Goal: Transaction & Acquisition: Purchase product/service

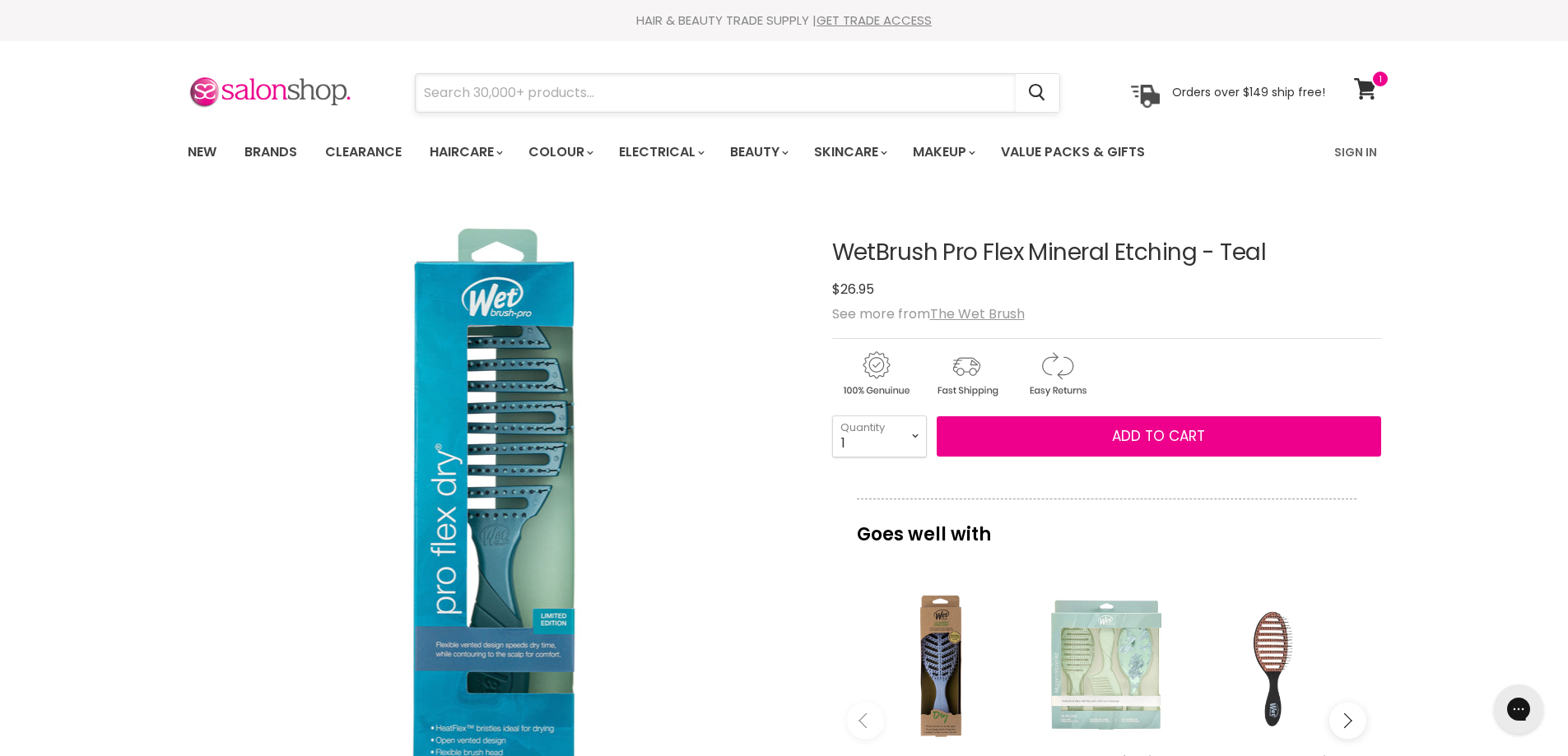
click at [632, 96] on input "Search" at bounding box center [715, 92] width 600 height 38
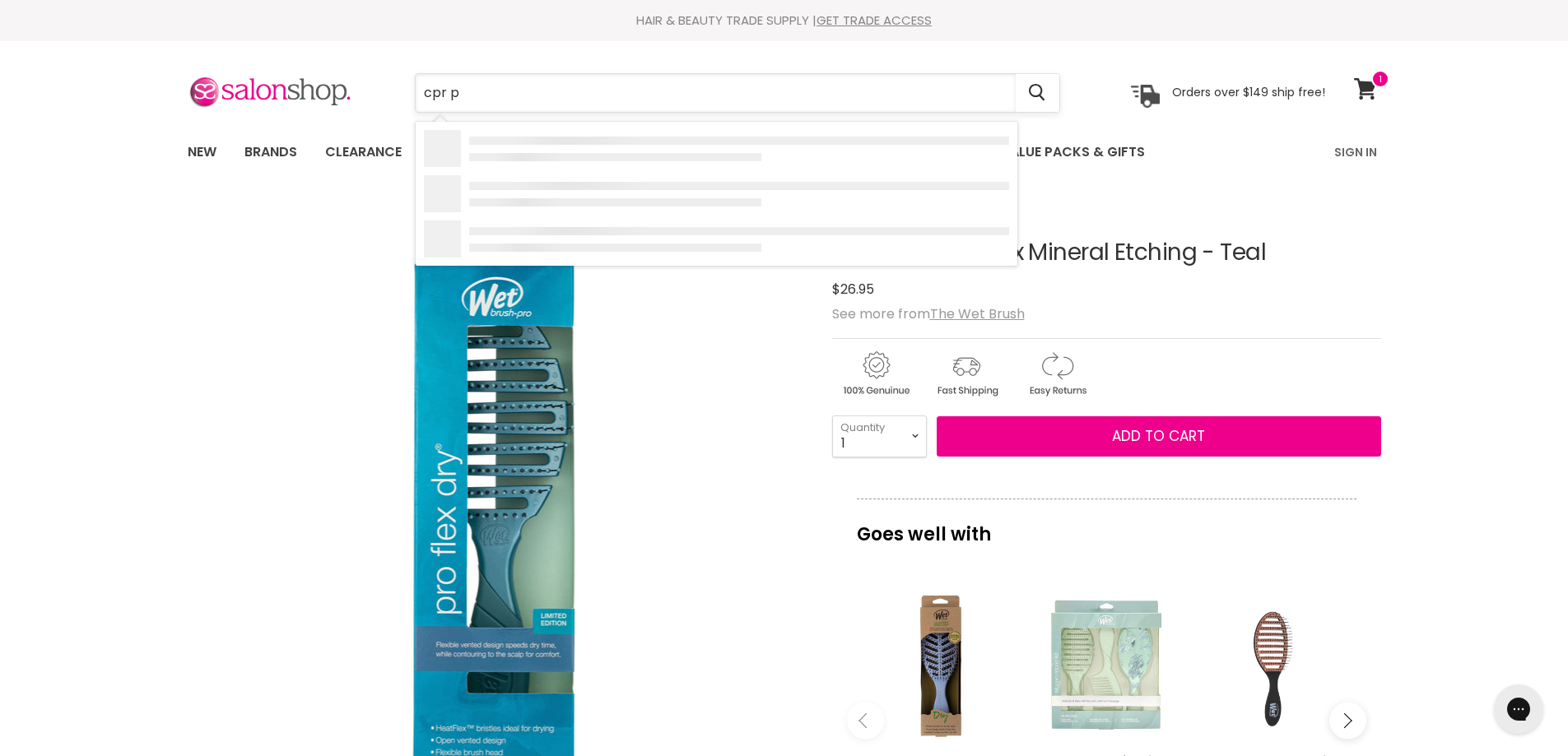
type input "cpr pa"
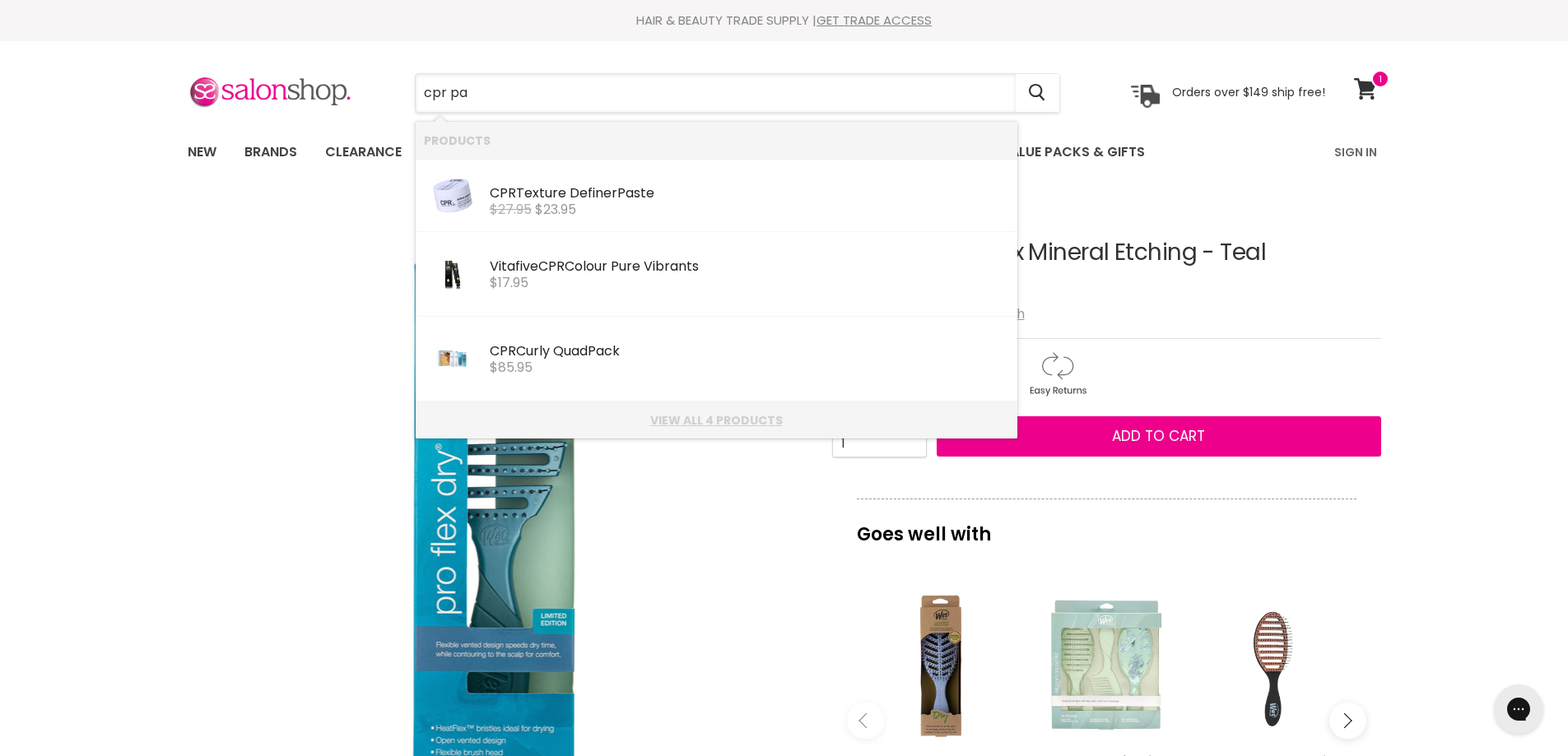
click at [729, 420] on link "View all 4 products" at bounding box center [716, 420] width 585 height 14
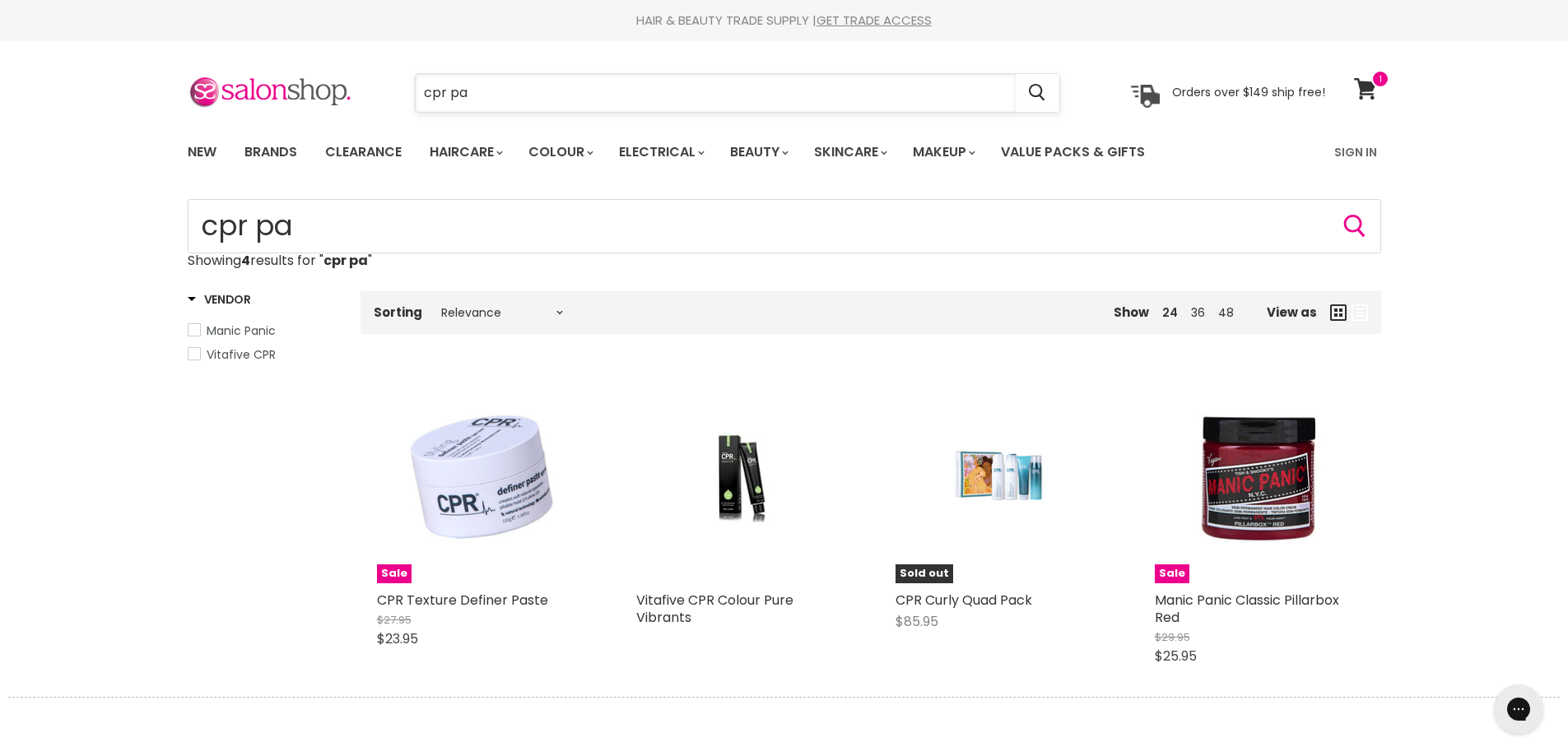
click at [522, 103] on input "cpr pa" at bounding box center [715, 92] width 600 height 38
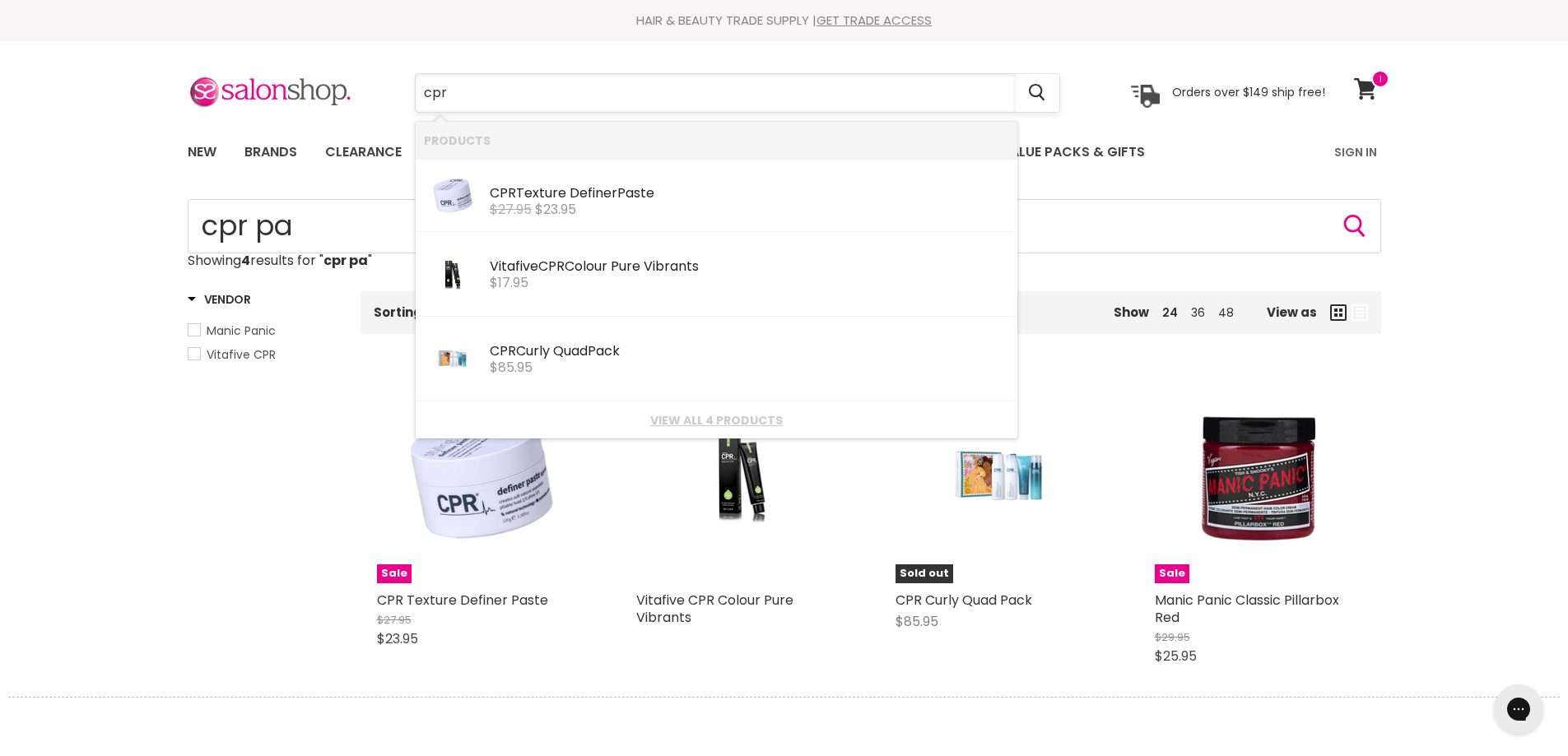
type input "cpr"
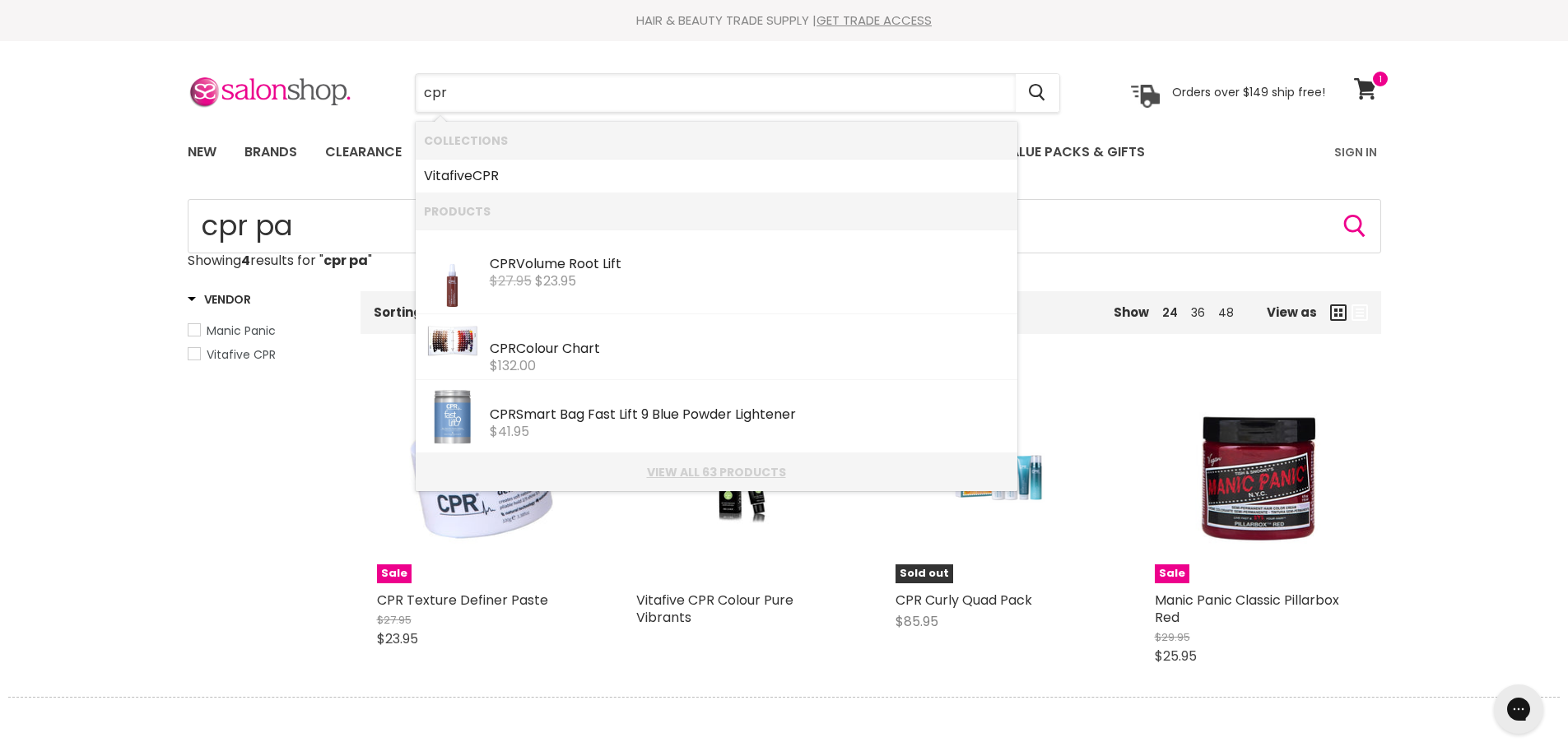
click at [706, 469] on link "View all 63 products" at bounding box center [716, 473] width 585 height 14
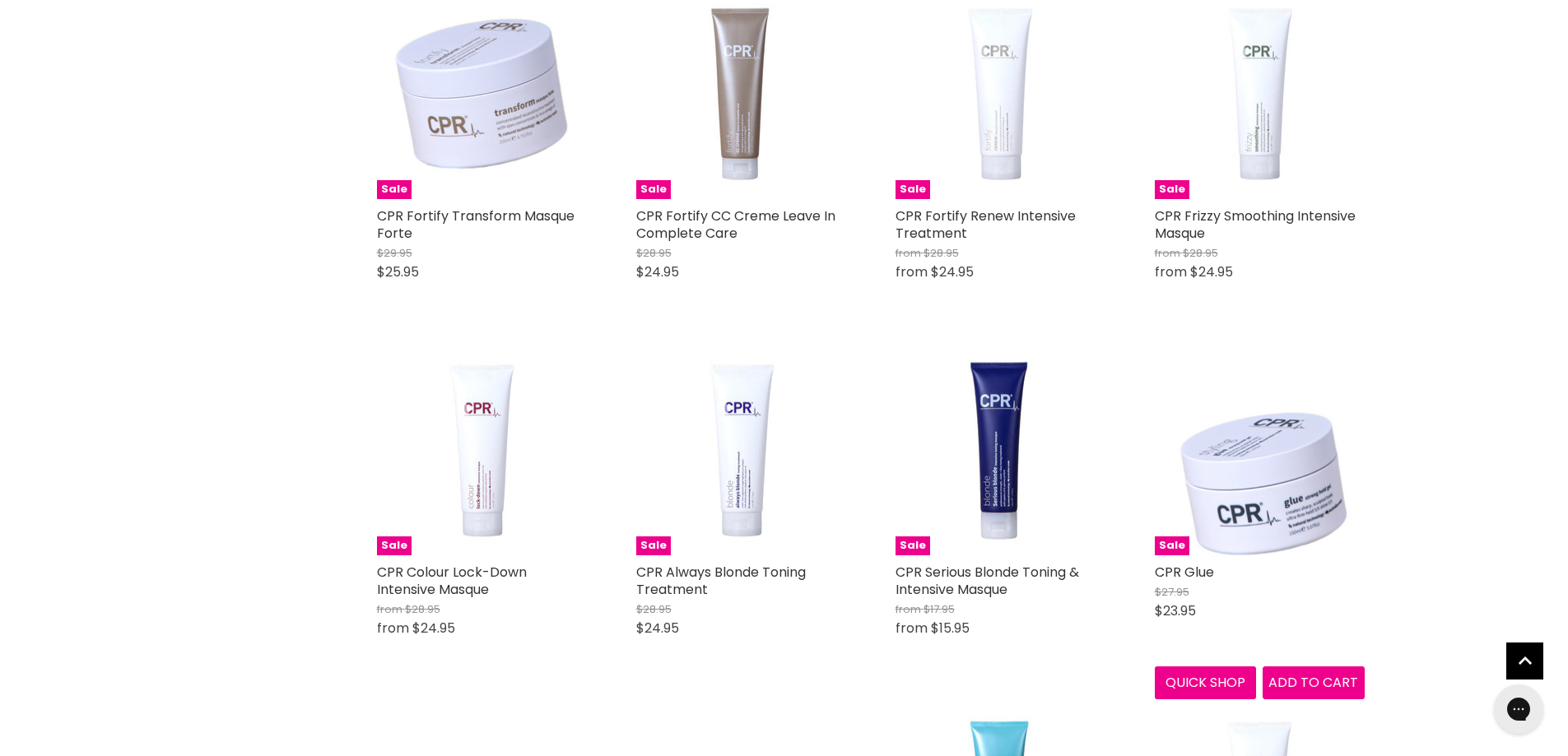
scroll to position [3868, 0]
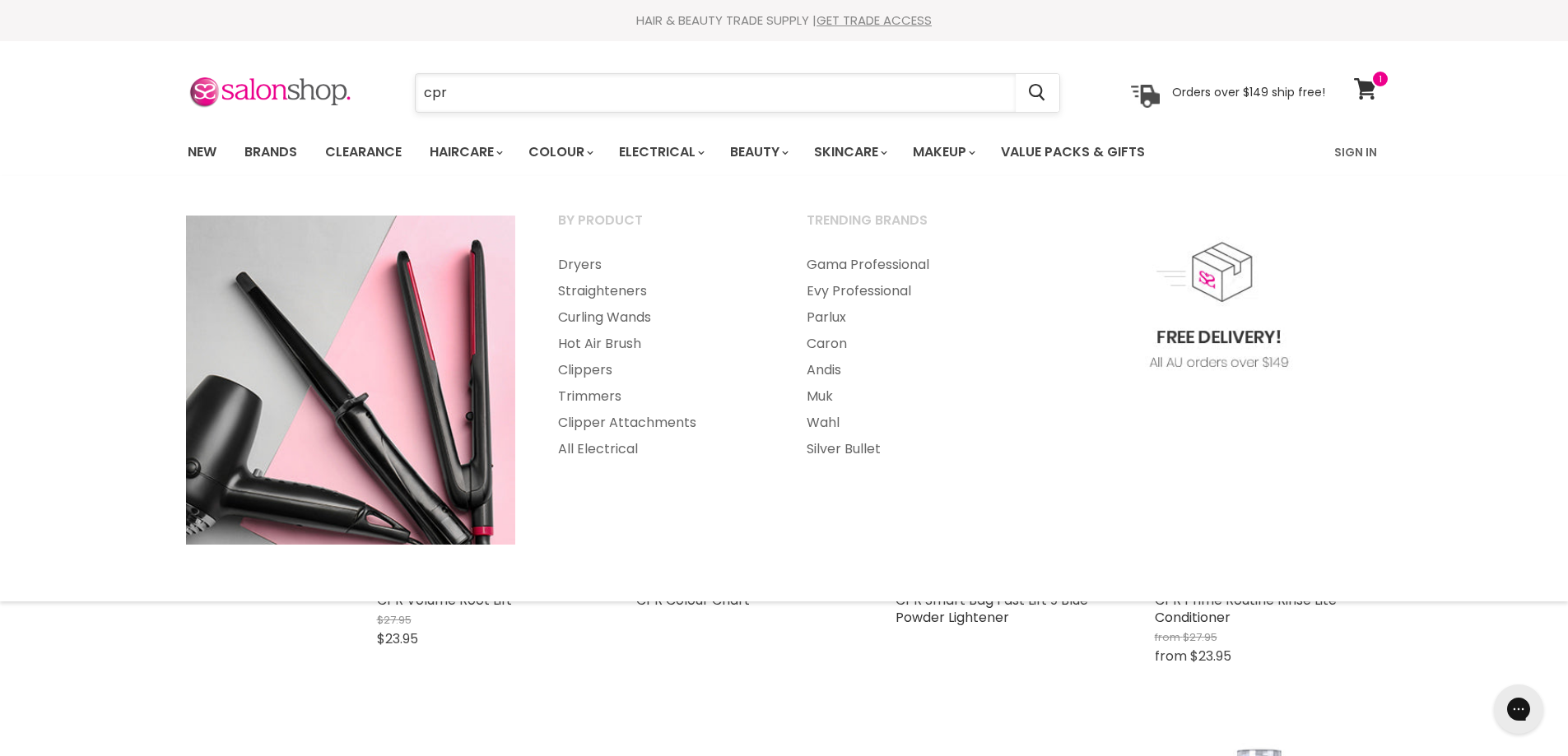
click at [572, 104] on input "cpr" at bounding box center [715, 92] width 600 height 38
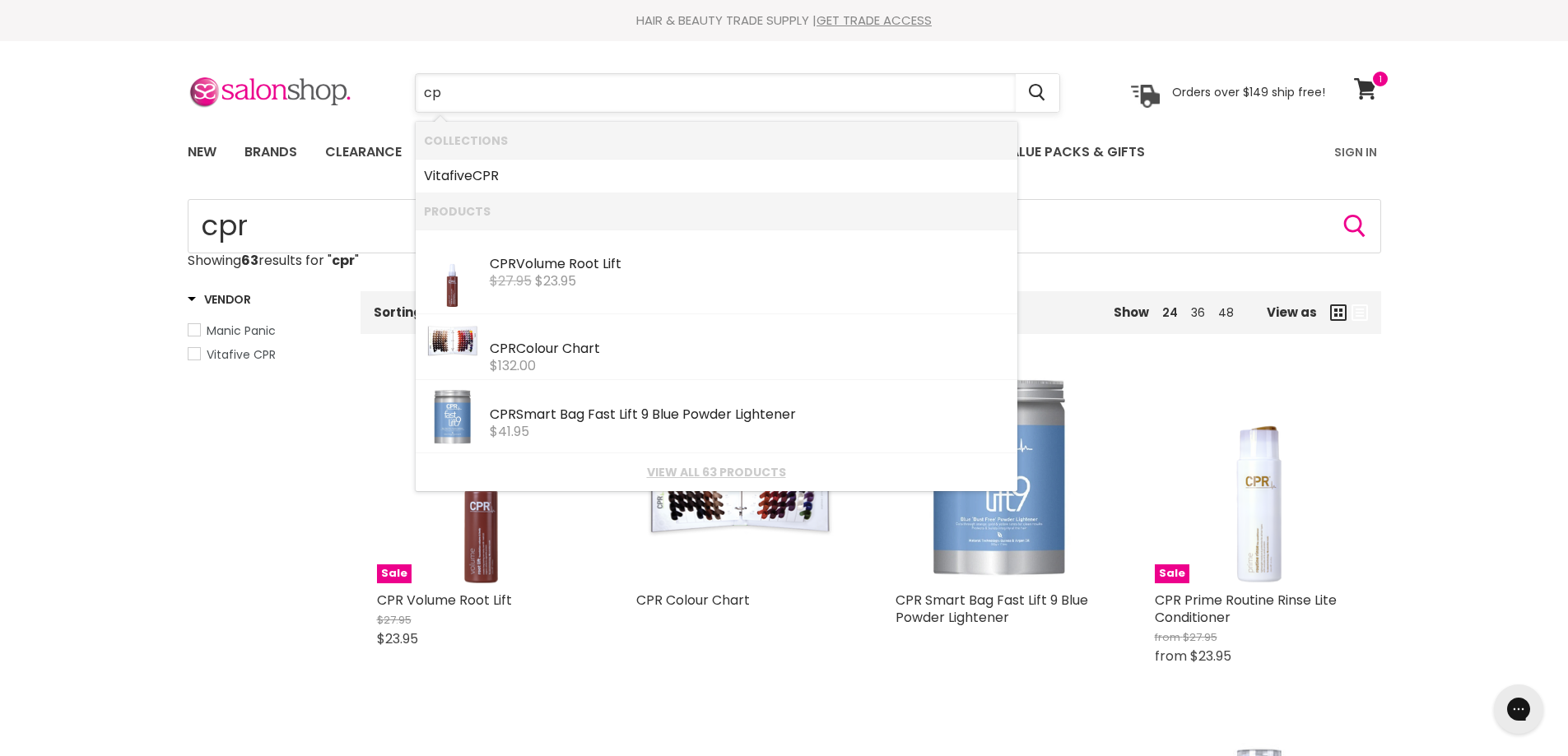
type input "c"
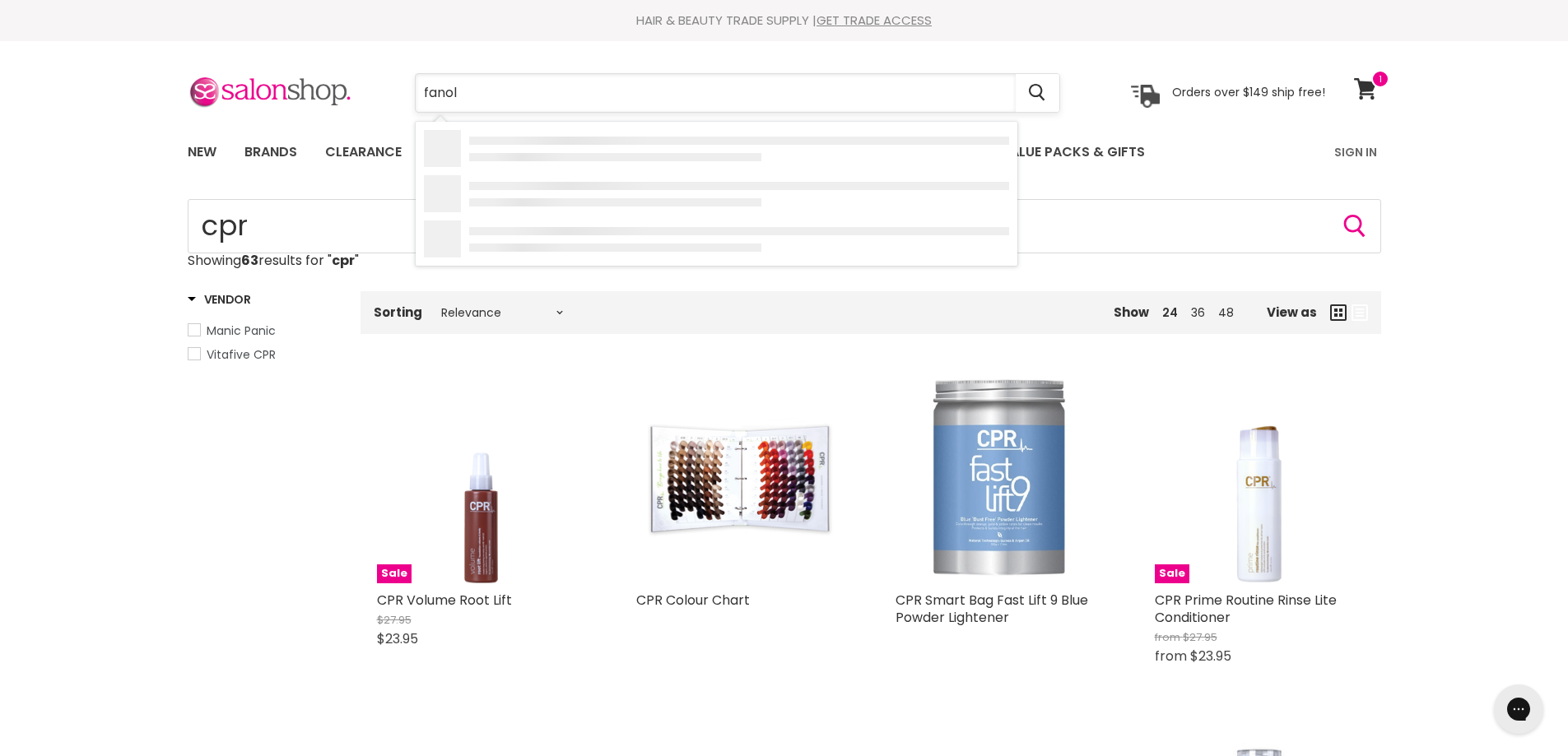
type input "fanola"
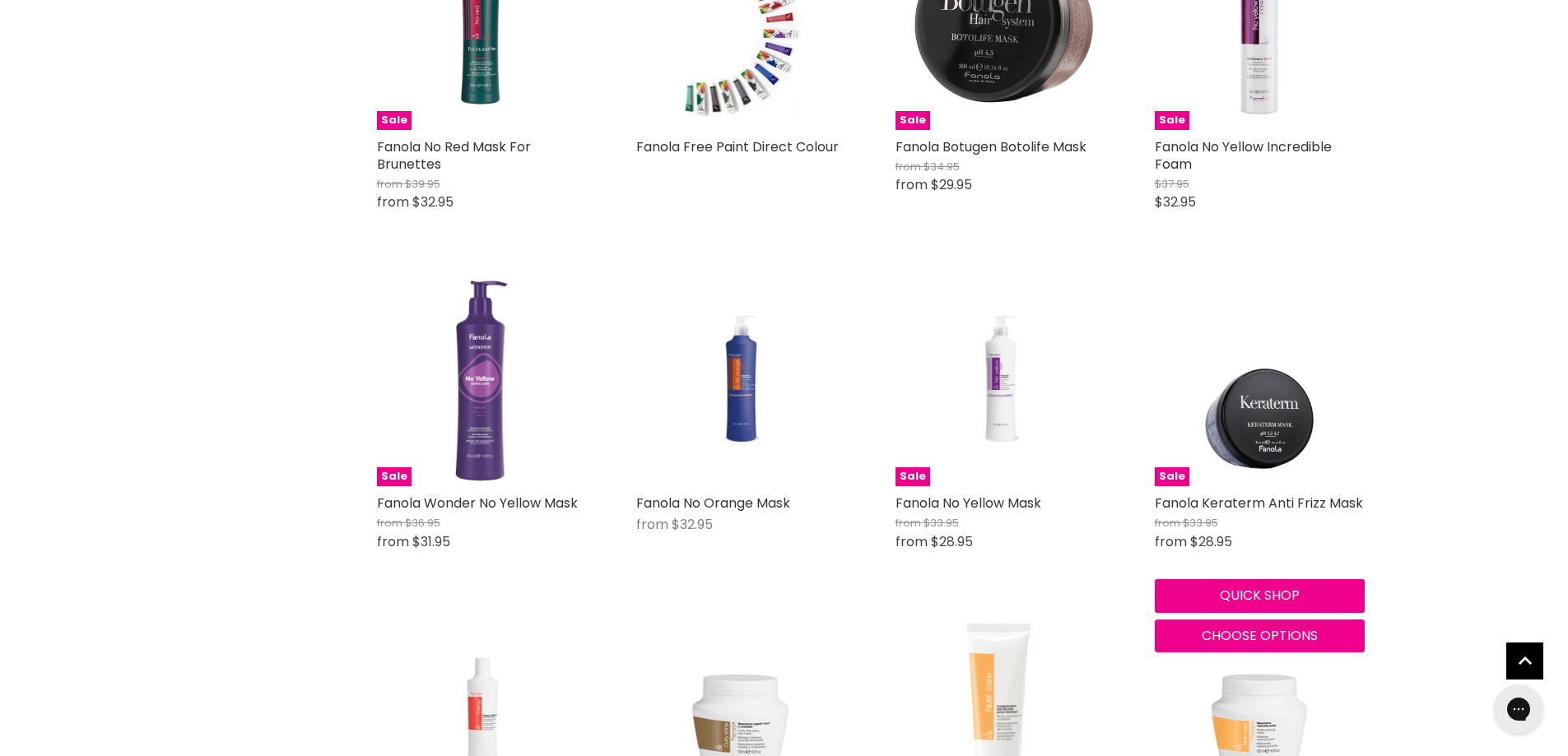
scroll to position [2387, 0]
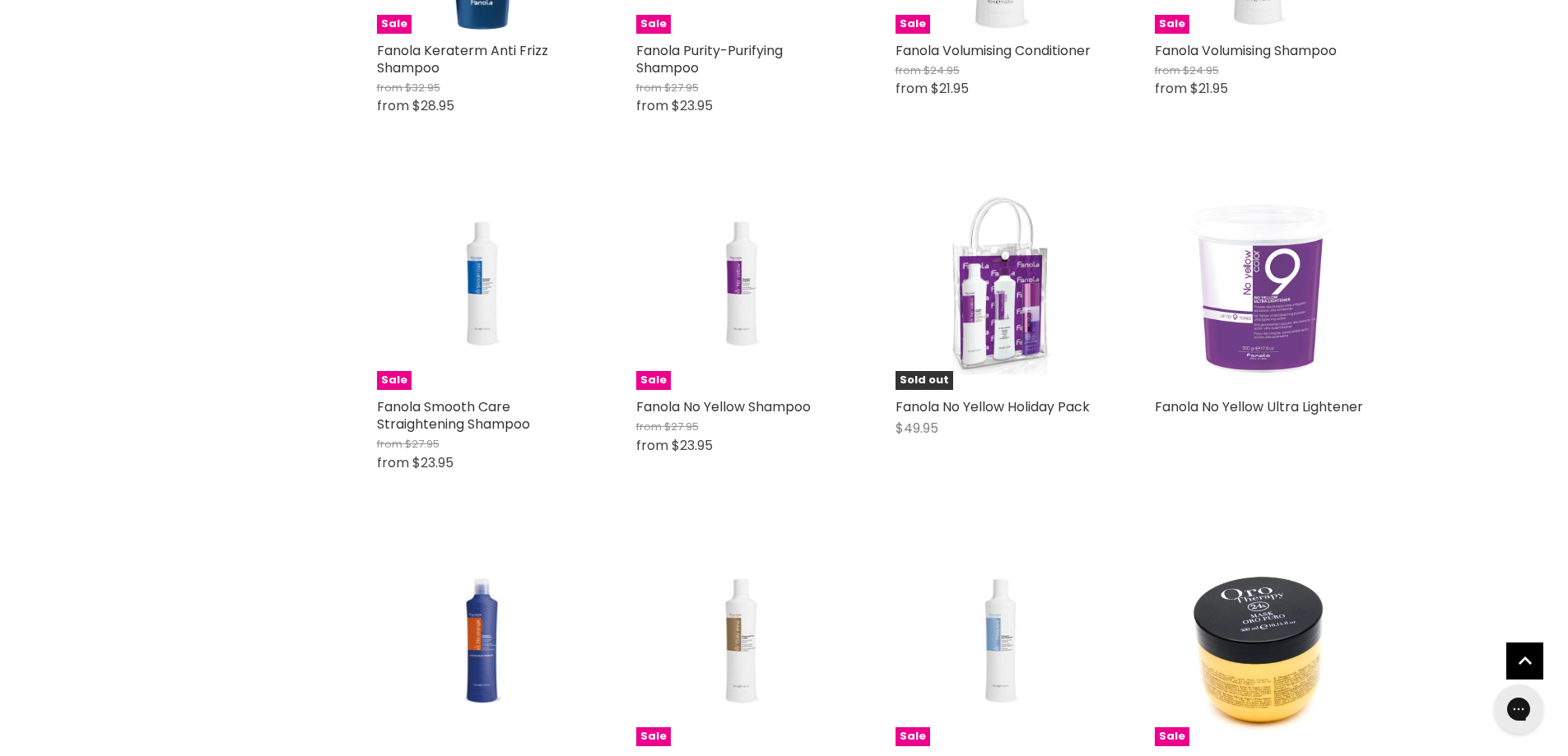
scroll to position [1235, 0]
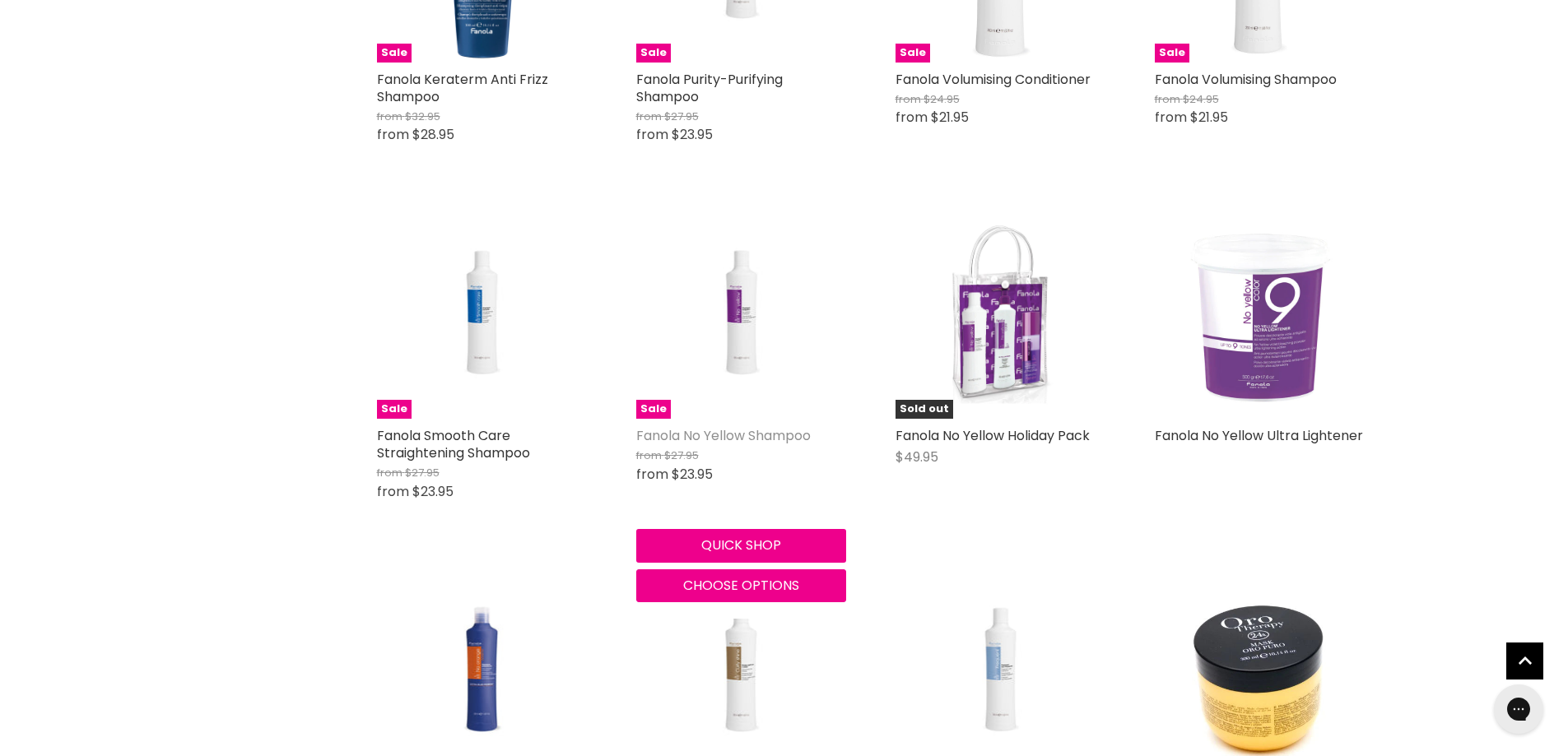
click at [748, 435] on link "Fanola No Yellow Shampoo" at bounding box center [724, 436] width 175 height 19
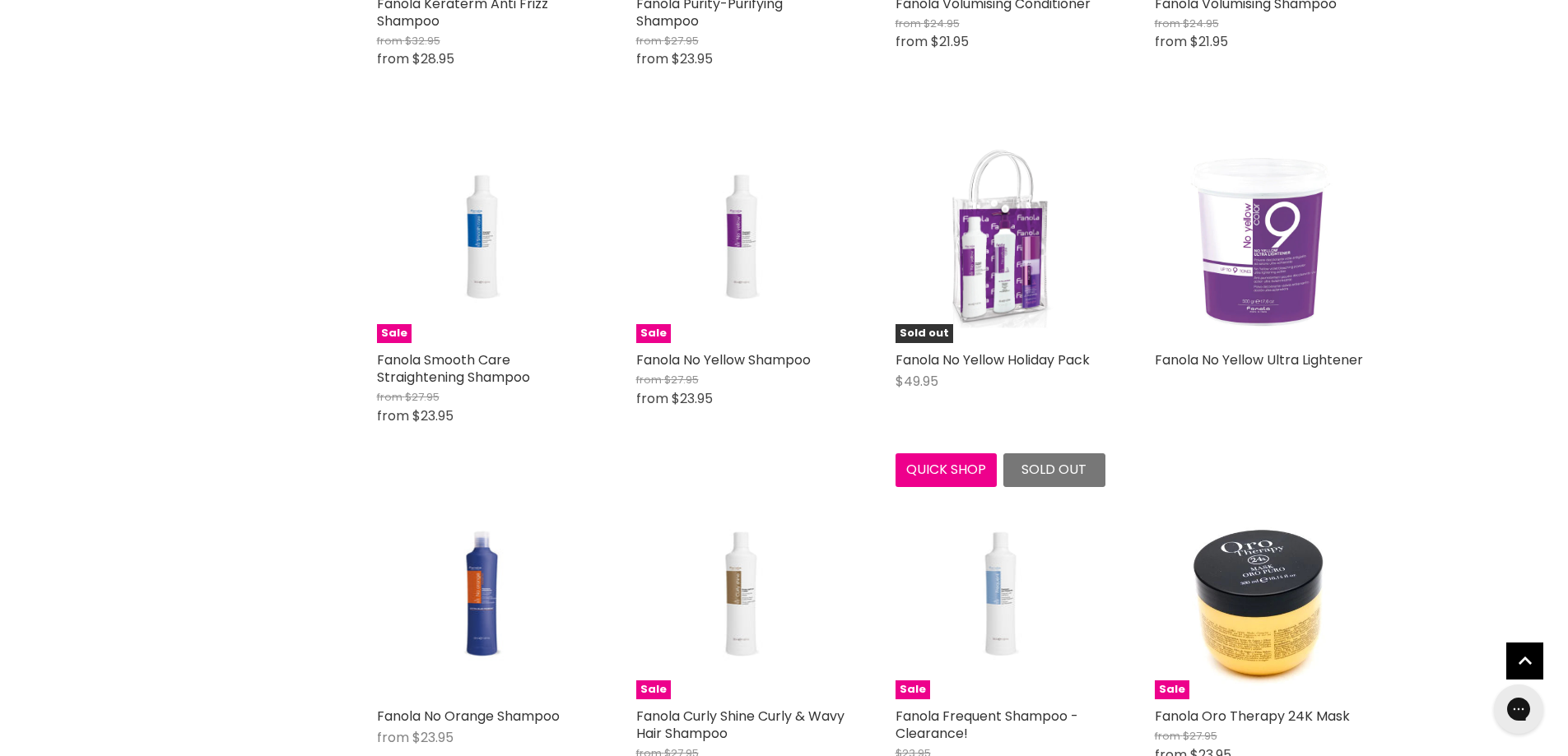
scroll to position [1317, 0]
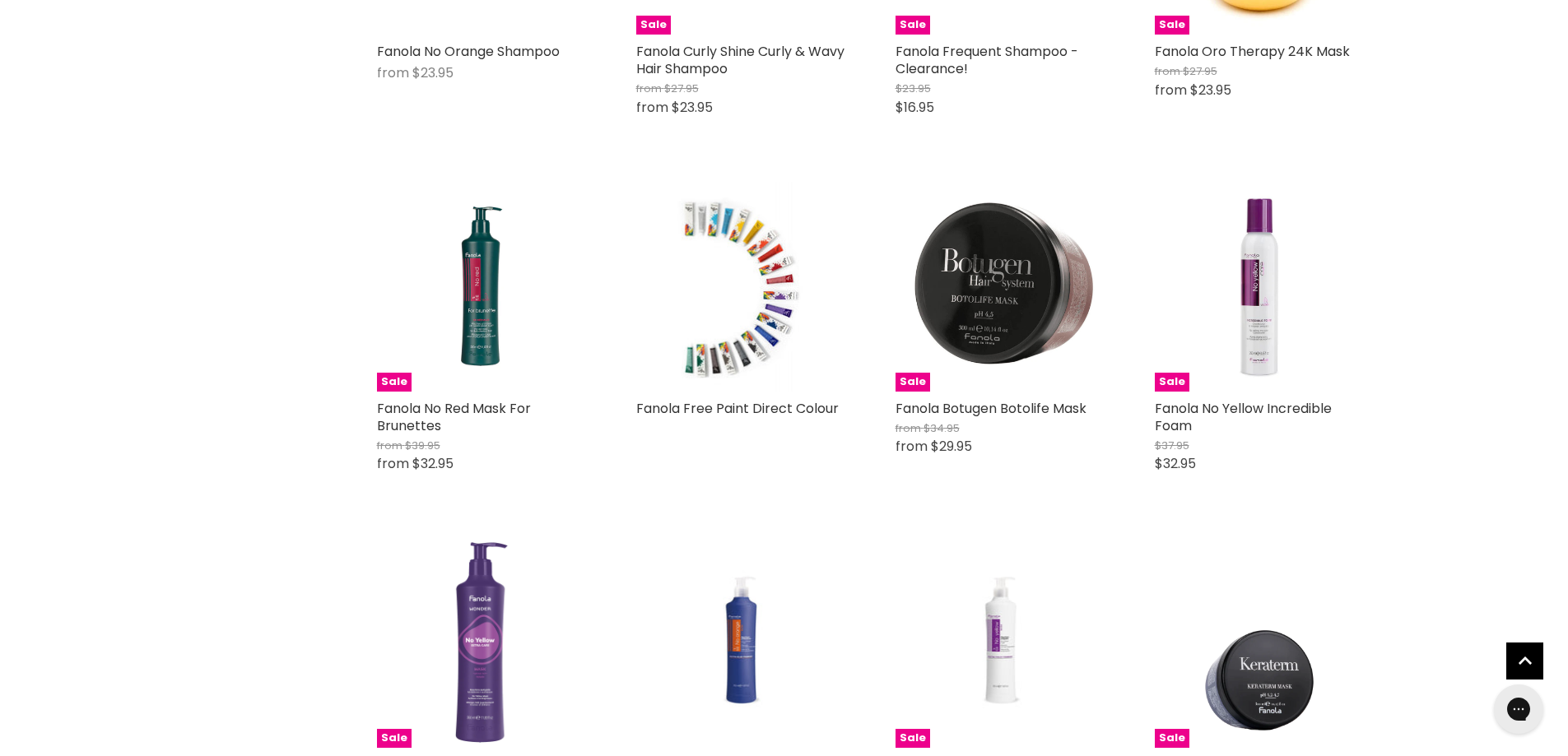
scroll to position [2304, 0]
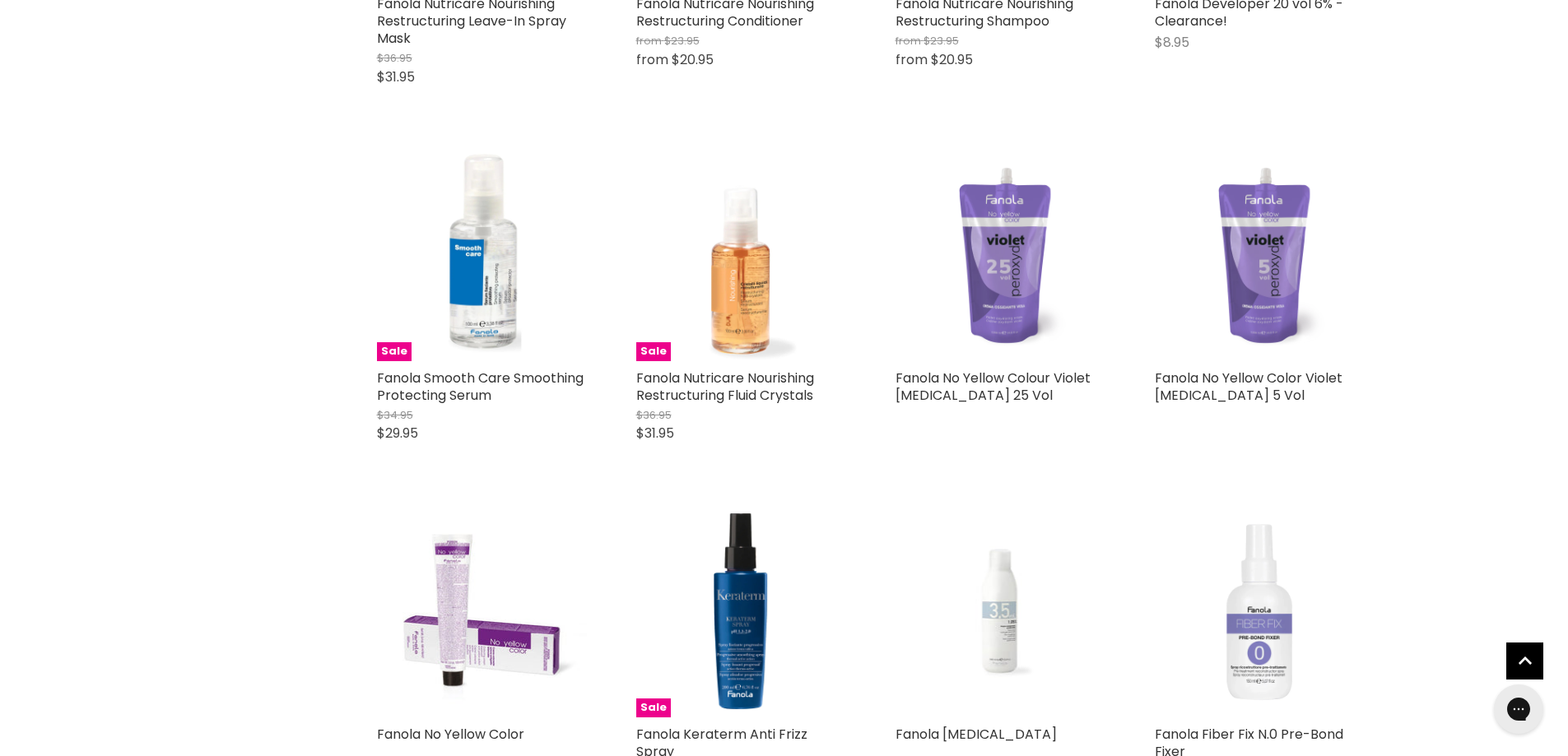
scroll to position [3786, 0]
